Goal: Navigation & Orientation: Understand site structure

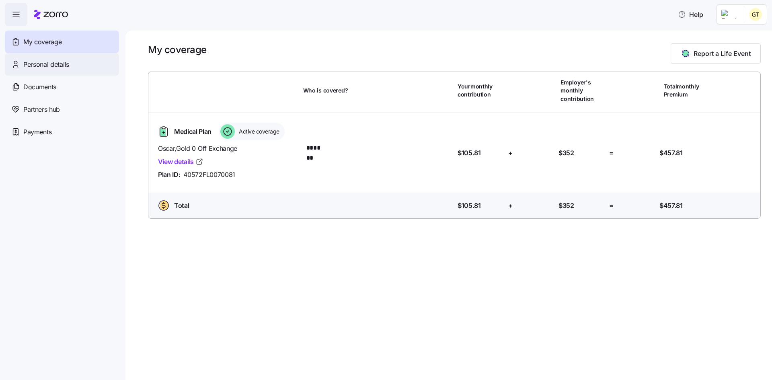
click at [59, 64] on span "Personal details" at bounding box center [46, 65] width 46 height 10
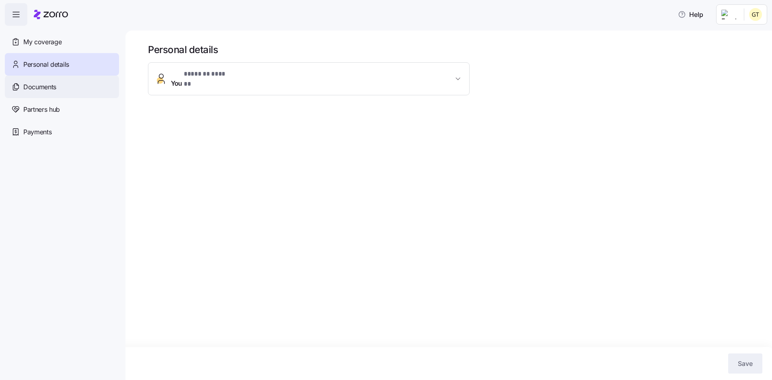
click at [48, 86] on span "Documents" at bounding box center [39, 87] width 33 height 10
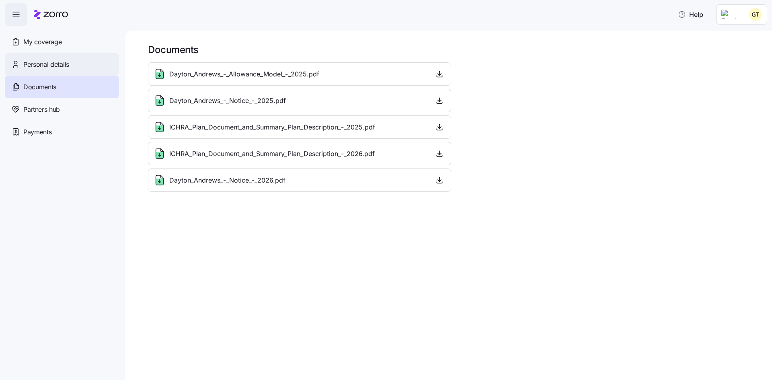
click at [59, 65] on span "Personal details" at bounding box center [46, 65] width 46 height 10
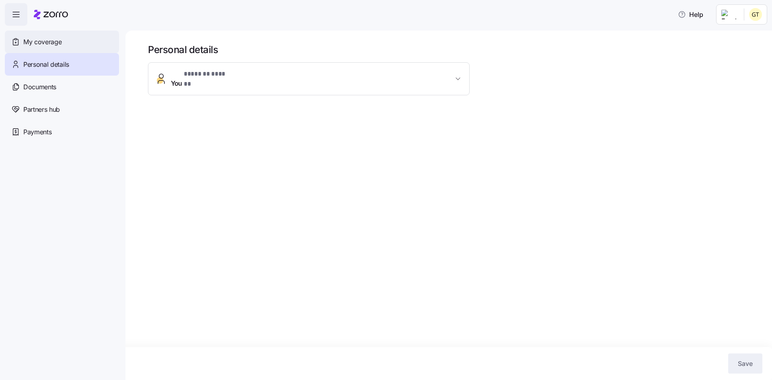
click at [64, 50] on div "My coverage" at bounding box center [62, 42] width 114 height 23
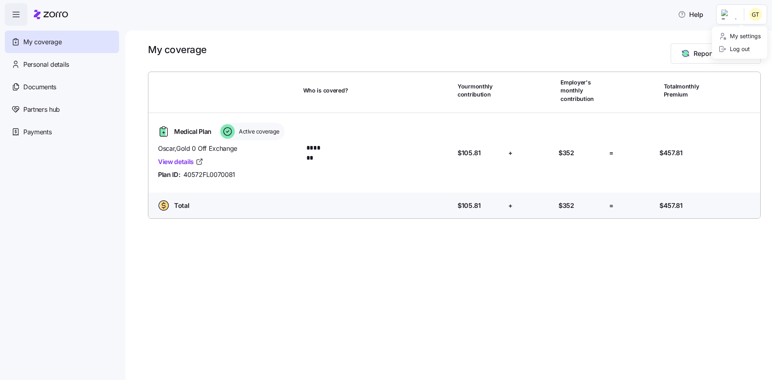
click at [759, 15] on html "Help My coverage Personal details Documents Partners hub Payments My coverage R…" at bounding box center [386, 187] width 772 height 375
click at [618, 15] on html "Help My coverage Personal details Documents Partners hub Payments My coverage R…" at bounding box center [386, 187] width 772 height 375
click at [47, 128] on span "Payments" at bounding box center [37, 132] width 28 height 10
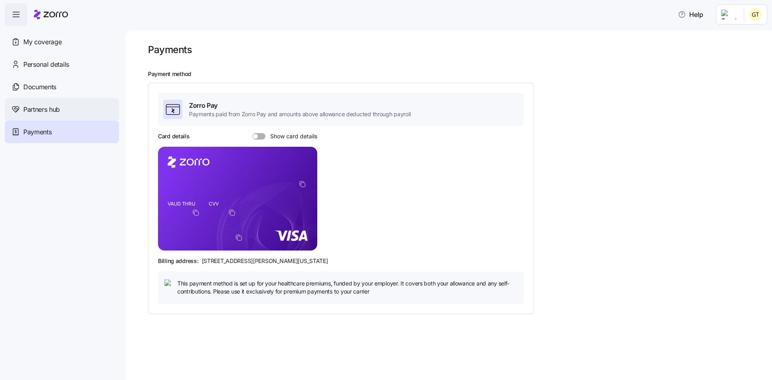
click at [76, 108] on div "Partners hub" at bounding box center [62, 109] width 114 height 23
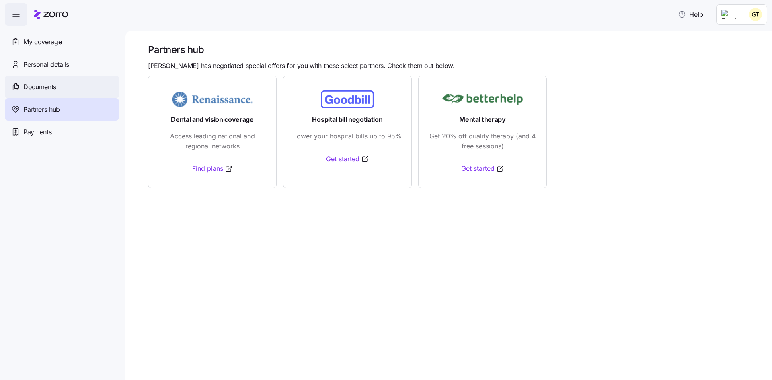
click at [49, 88] on span "Documents" at bounding box center [39, 87] width 33 height 10
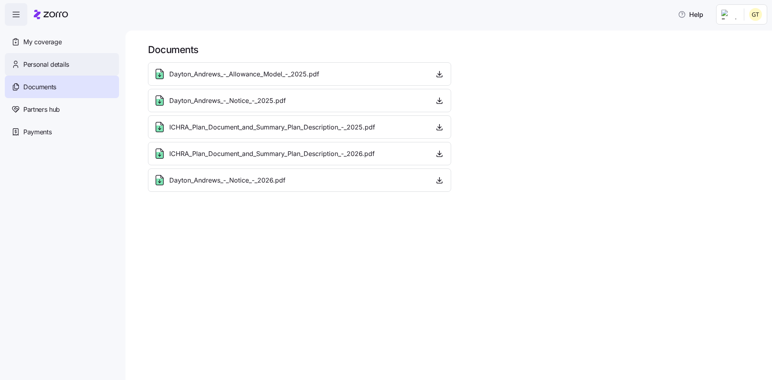
click at [60, 60] on span "Personal details" at bounding box center [46, 65] width 46 height 10
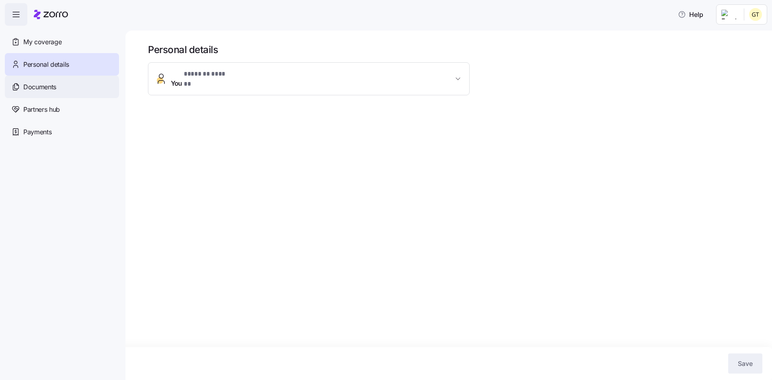
click at [53, 86] on span "Documents" at bounding box center [39, 87] width 33 height 10
